Goal: Task Accomplishment & Management: Use online tool/utility

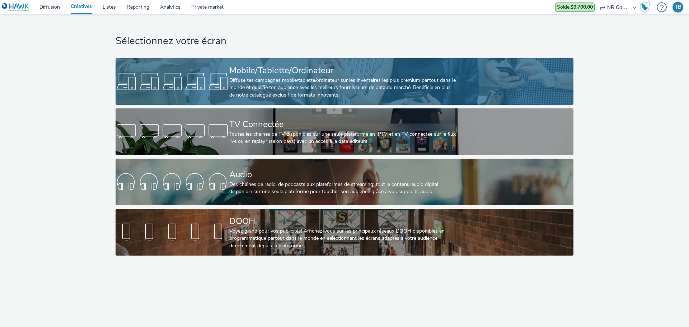
click at [358, 70] on div "Mobile/Tablette/Ordinateur" at bounding box center [343, 70] width 228 height 13
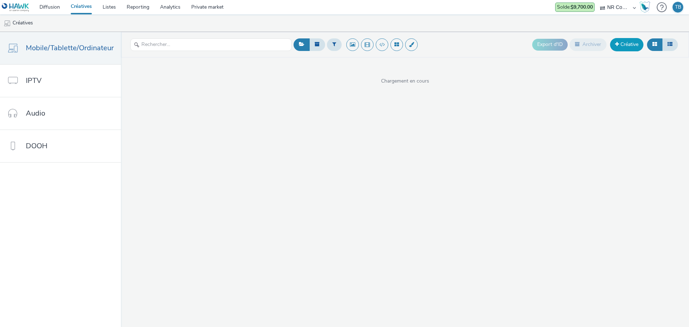
click at [619, 47] on link "Créative" at bounding box center [626, 44] width 33 height 13
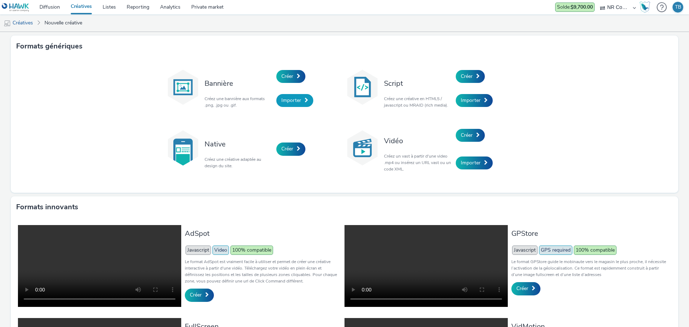
click at [276, 100] on link "Importer" at bounding box center [294, 100] width 37 height 13
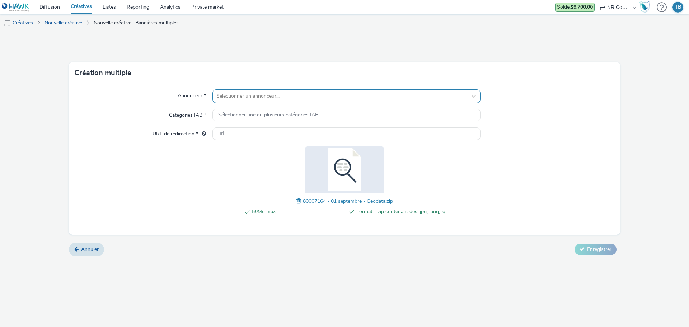
click at [312, 98] on div at bounding box center [339, 96] width 247 height 9
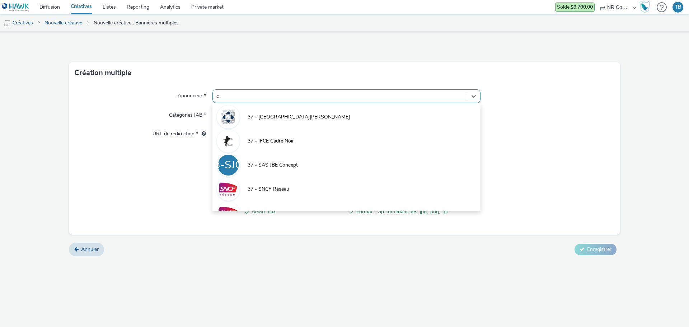
type input "cr"
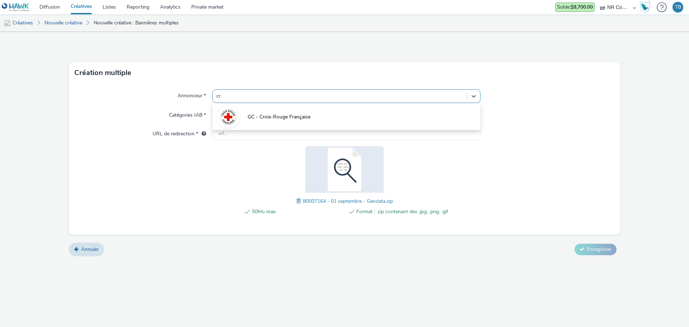
click at [294, 118] on span "GC - Croix-Rouge Française" at bounding box center [279, 116] width 63 height 7
type input "[URL][DOMAIN_NAME]"
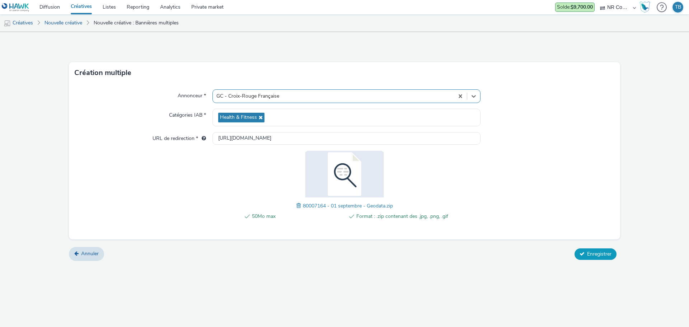
click at [586, 256] on button "Enregistrer" at bounding box center [595, 253] width 42 height 11
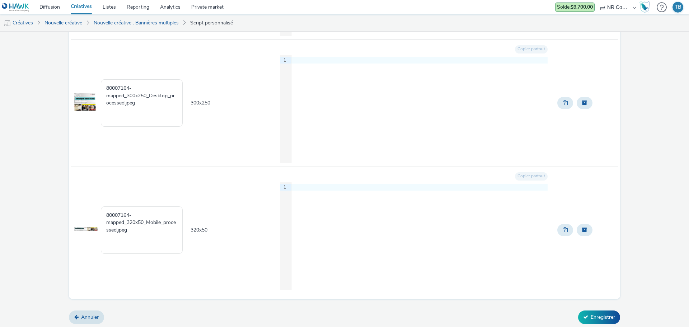
scroll to position [326, 0]
drag, startPoint x: 601, startPoint y: 308, endPoint x: 598, endPoint y: 315, distance: 7.1
click at [601, 309] on div "GC - Croix-Rouge Française 4 créative Créative à créer - 4 Créative Nom de la c…" at bounding box center [344, 16] width 689 height 621
click at [597, 315] on button "Enregistrer" at bounding box center [599, 317] width 42 height 14
